Goal: Obtain resource: Obtain resource

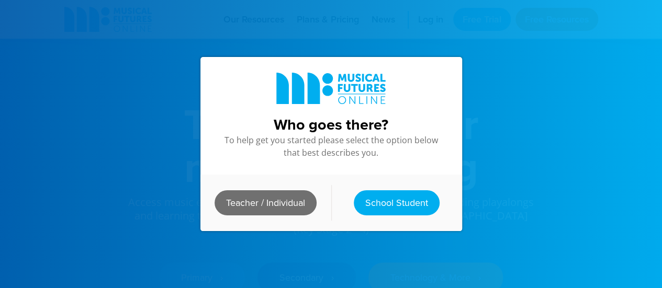
click at [274, 193] on link "Teacher / Individual" at bounding box center [266, 202] width 102 height 25
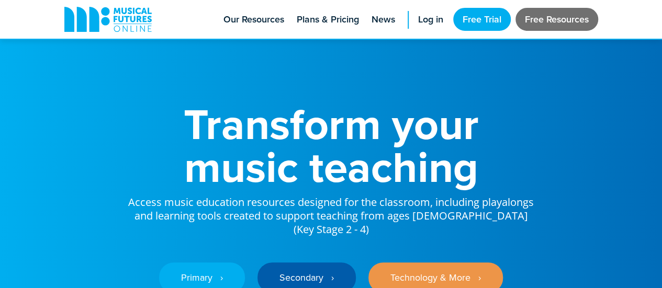
click at [536, 17] on link "Free Resources" at bounding box center [556, 19] width 83 height 23
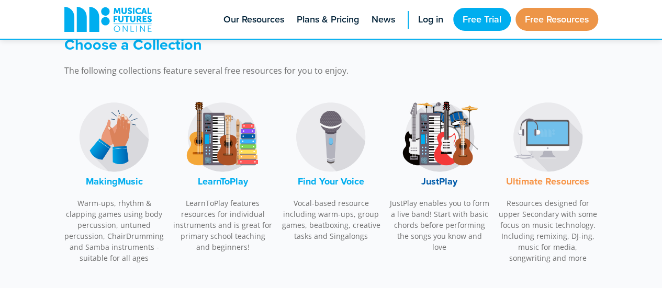
click at [225, 156] on img at bounding box center [222, 137] width 78 height 78
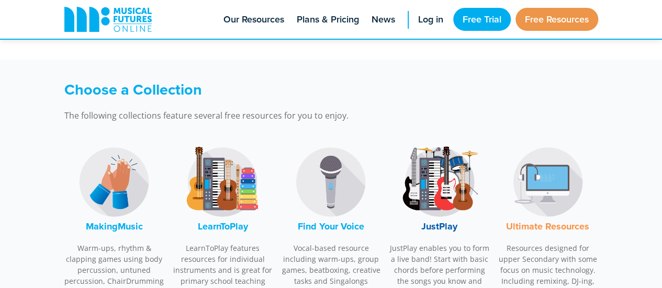
scroll to position [267, 0]
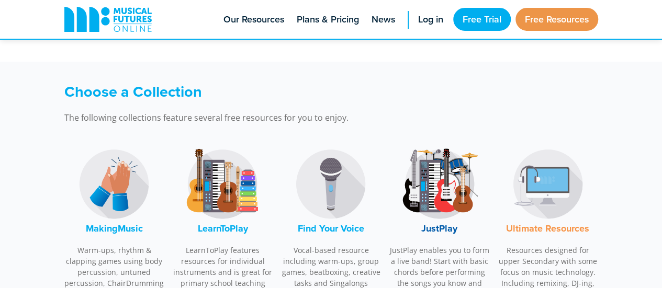
click at [450, 192] on img at bounding box center [439, 184] width 78 height 78
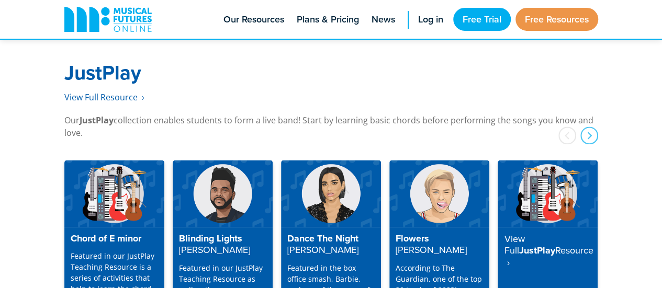
scroll to position [2737, 0]
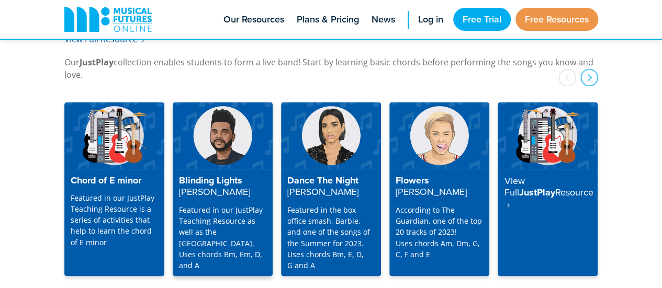
click at [205, 185] on strong "The Weeknd" at bounding box center [214, 191] width 71 height 13
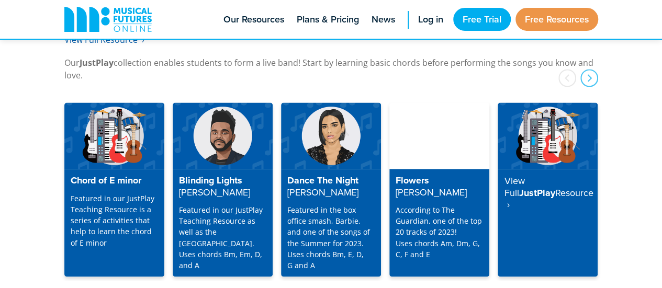
scroll to position [2737, 0]
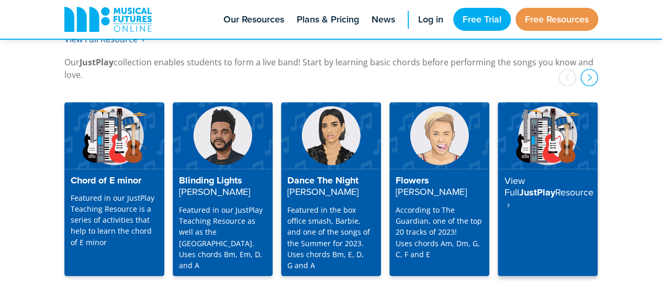
click at [522, 174] on strong "View Full" at bounding box center [514, 186] width 20 height 25
